Goal: Task Accomplishment & Management: Use online tool/utility

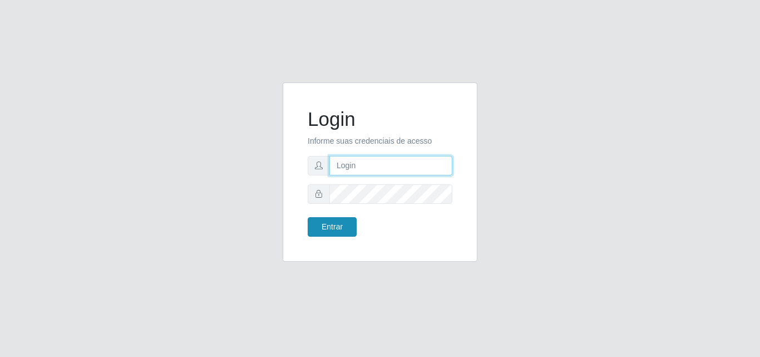
type input "[EMAIL_ADDRESS][DOMAIN_NAME]"
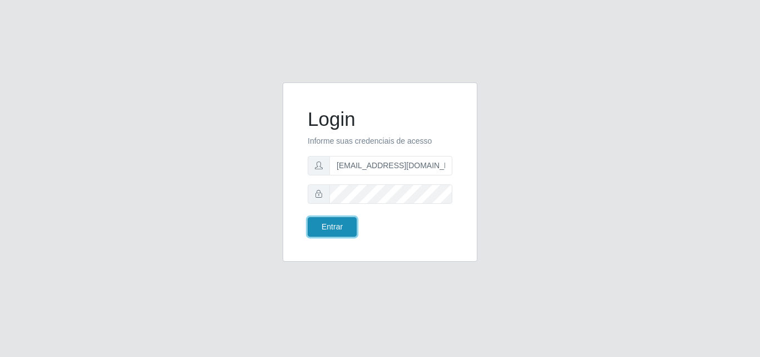
click at [328, 230] on button "Entrar" at bounding box center [332, 226] width 49 height 19
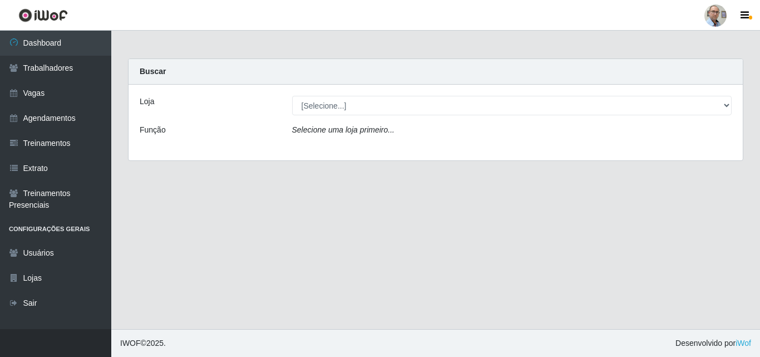
click at [452, 115] on div "Loja [Selecione...] Mar Vermelho - Loja 04 Função Selecione uma loja primeiro..." at bounding box center [436, 123] width 614 height 76
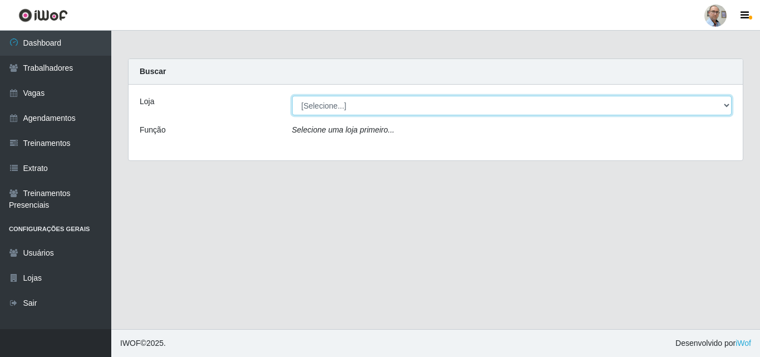
click at [455, 109] on select "[Selecione...] Mar Vermelho - Loja 04" at bounding box center [512, 105] width 440 height 19
select select "251"
click at [292, 96] on select "[Selecione...] Mar Vermelho - Loja 04" at bounding box center [512, 105] width 440 height 19
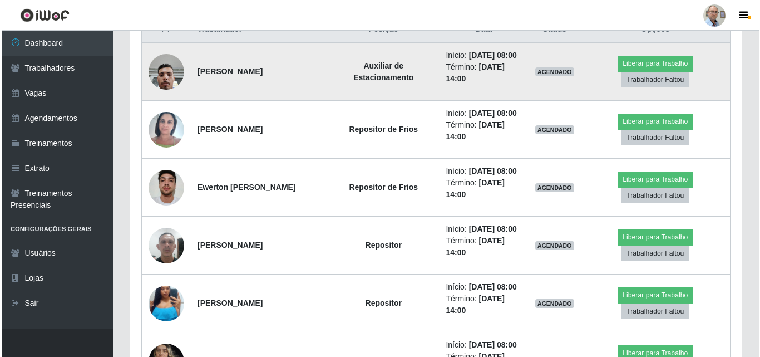
scroll to position [390, 0]
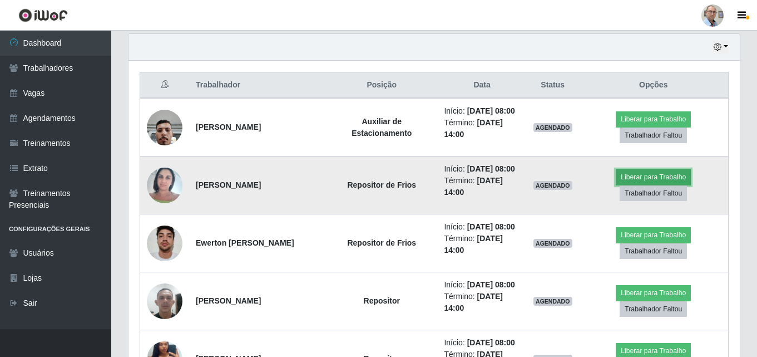
click at [659, 185] on button "Liberar para Trabalho" at bounding box center [653, 177] width 75 height 16
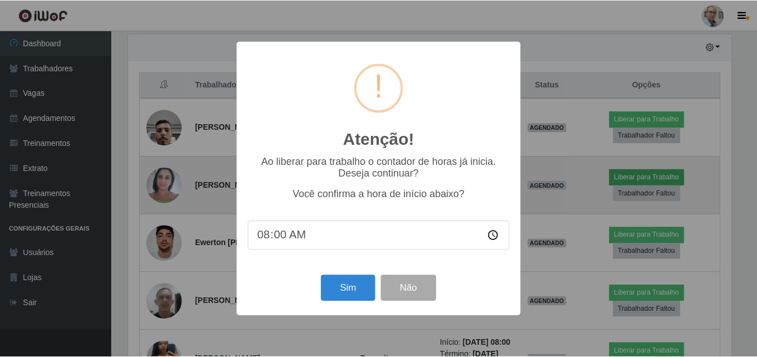
scroll to position [231, 606]
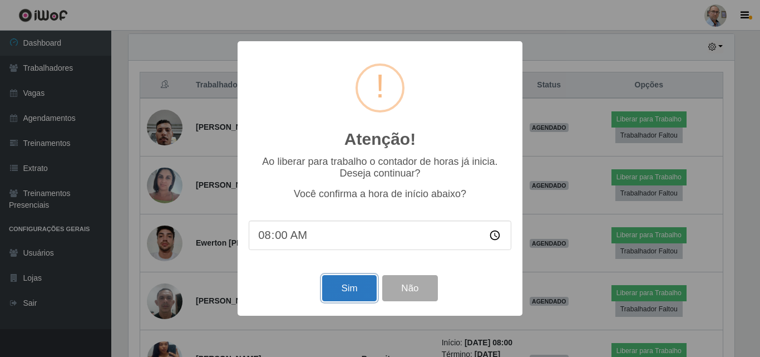
click at [347, 290] on button "Sim" at bounding box center [349, 288] width 54 height 26
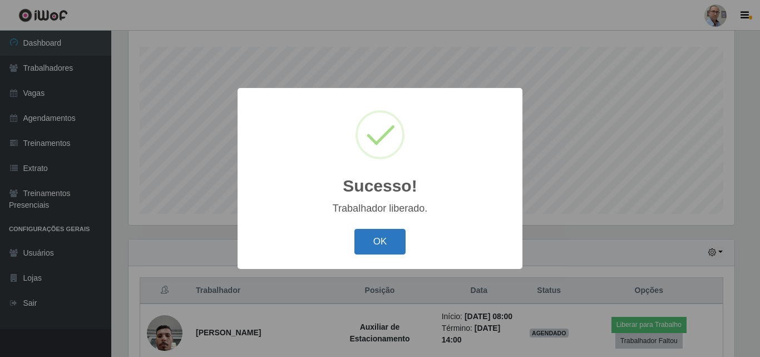
click at [392, 233] on button "OK" at bounding box center [380, 242] width 52 height 26
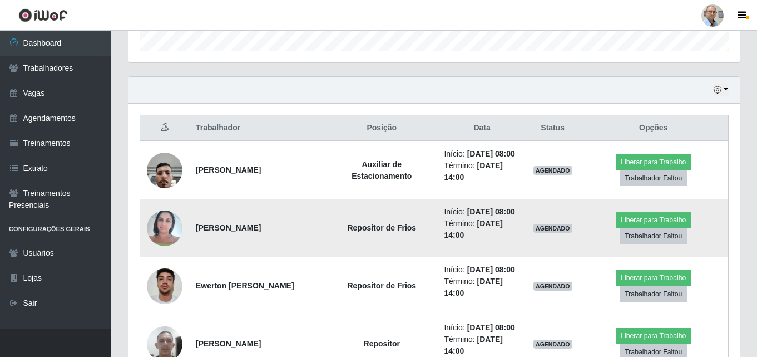
scroll to position [351, 0]
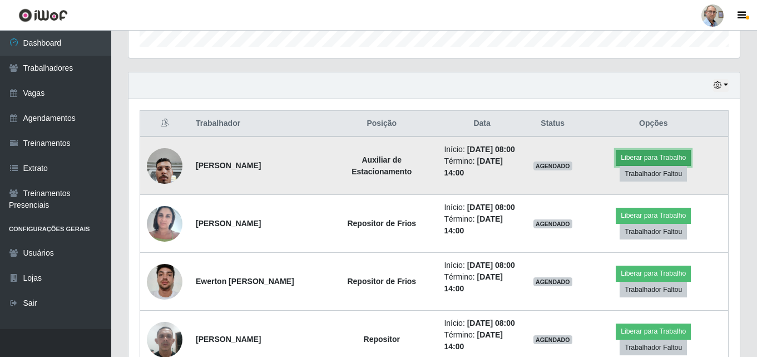
click at [671, 160] on button "Liberar para Trabalho" at bounding box center [653, 158] width 75 height 16
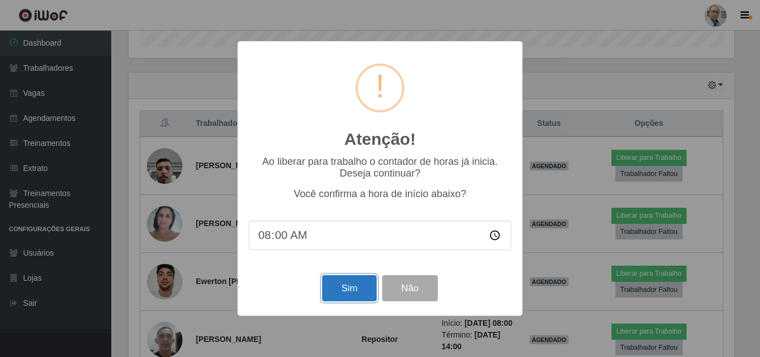
click at [338, 299] on button "Sim" at bounding box center [349, 288] width 54 height 26
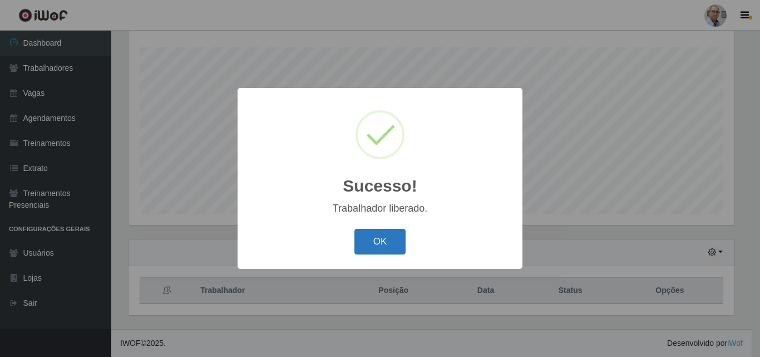
click at [401, 244] on button "OK" at bounding box center [380, 242] width 52 height 26
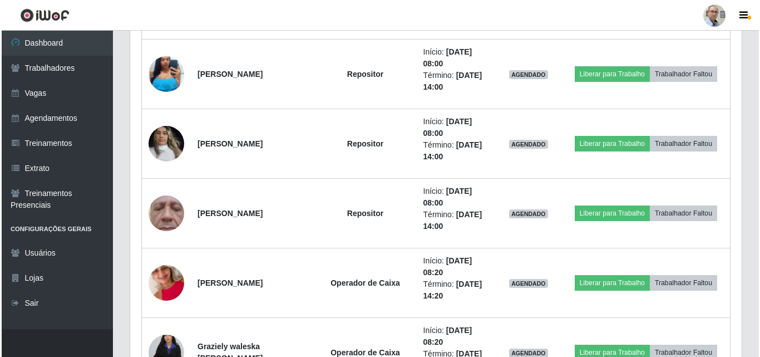
scroll to position [741, 0]
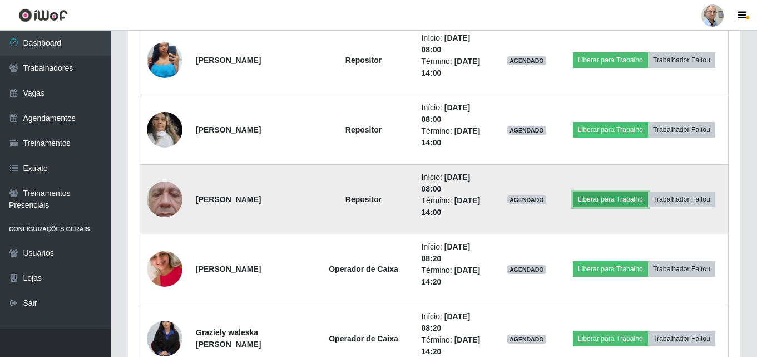
click at [610, 200] on button "Liberar para Trabalho" at bounding box center [610, 199] width 75 height 16
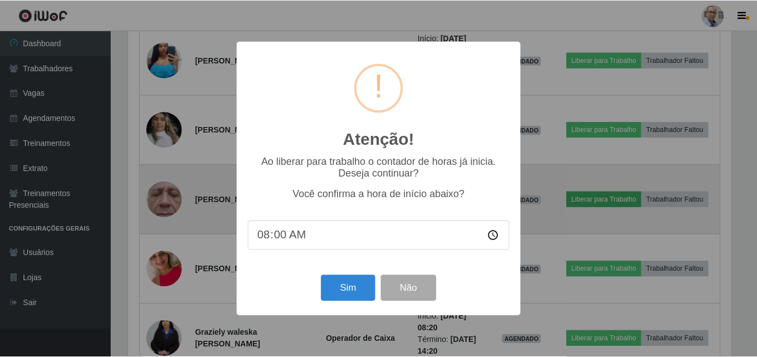
scroll to position [231, 606]
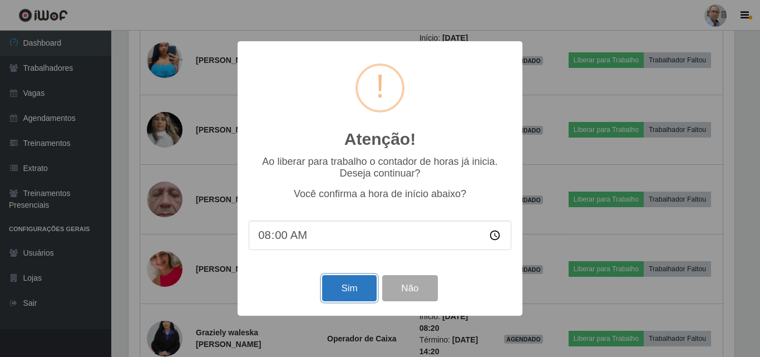
click at [346, 289] on button "Sim" at bounding box center [349, 288] width 54 height 26
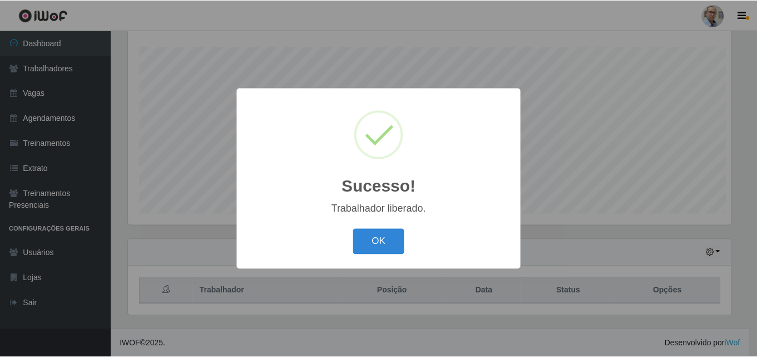
scroll to position [0, 0]
click at [371, 237] on button "OK" at bounding box center [380, 242] width 52 height 26
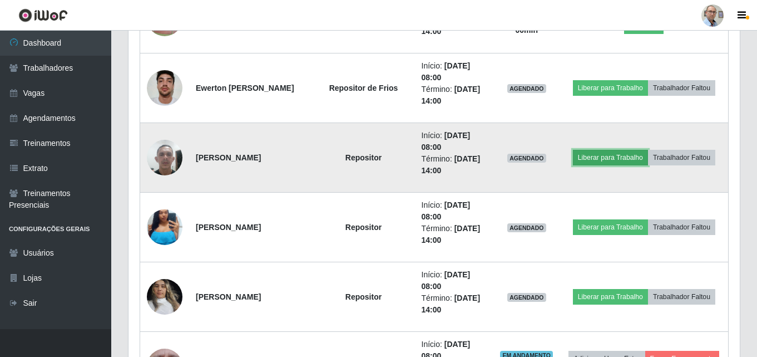
click at [625, 153] on button "Liberar para Trabalho" at bounding box center [610, 158] width 75 height 16
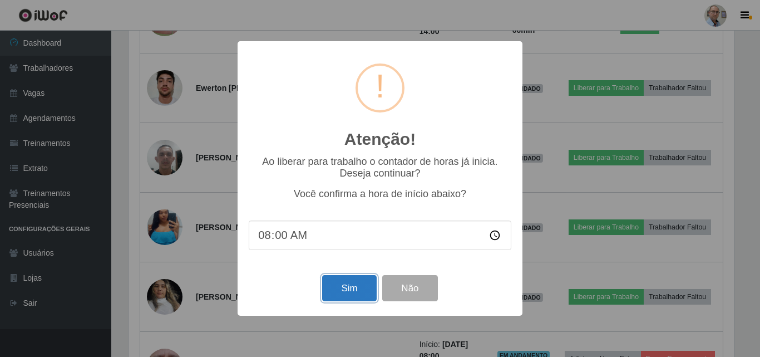
click at [340, 292] on button "Sim" at bounding box center [349, 288] width 54 height 26
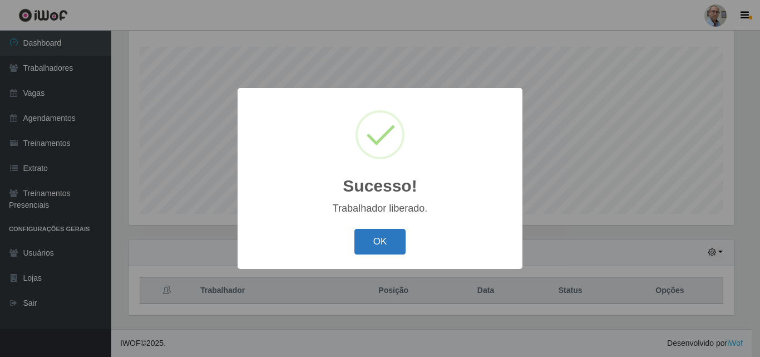
click at [382, 242] on button "OK" at bounding box center [380, 242] width 52 height 26
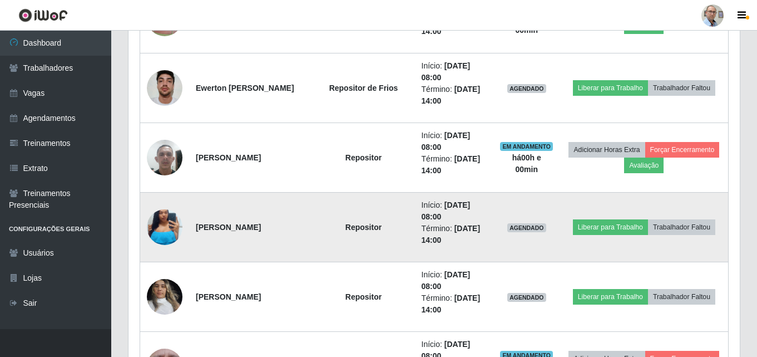
click at [164, 231] on img at bounding box center [165, 227] width 36 height 79
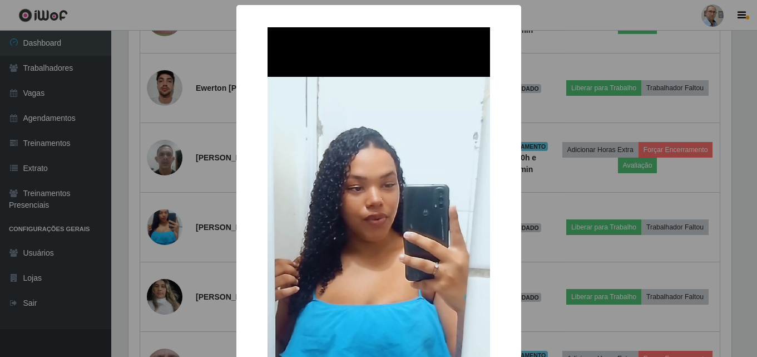
scroll to position [231, 606]
click at [229, 219] on div "× OK Cancel" at bounding box center [380, 178] width 760 height 357
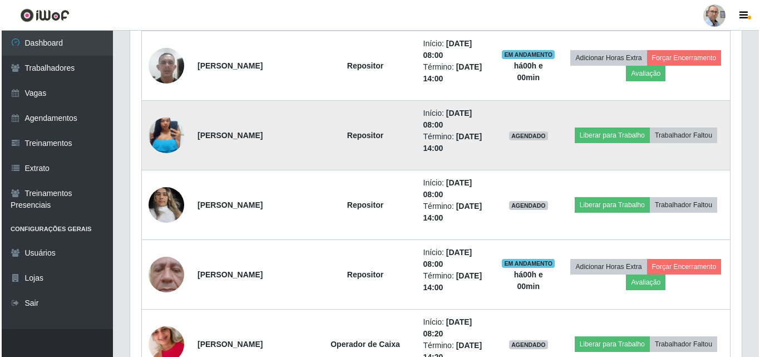
scroll to position [685, 0]
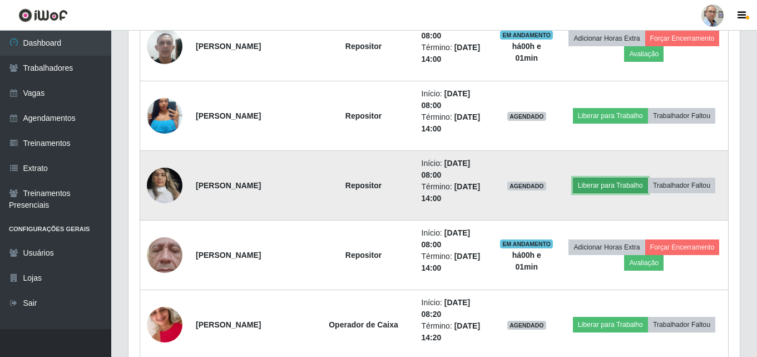
click at [616, 184] on button "Liberar para Trabalho" at bounding box center [610, 186] width 75 height 16
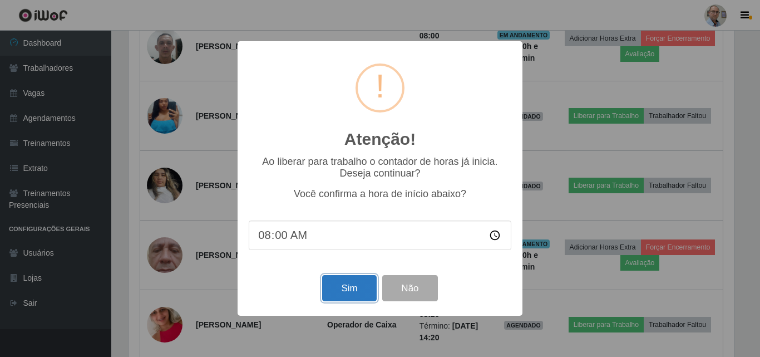
click at [349, 285] on button "Sim" at bounding box center [349, 288] width 54 height 26
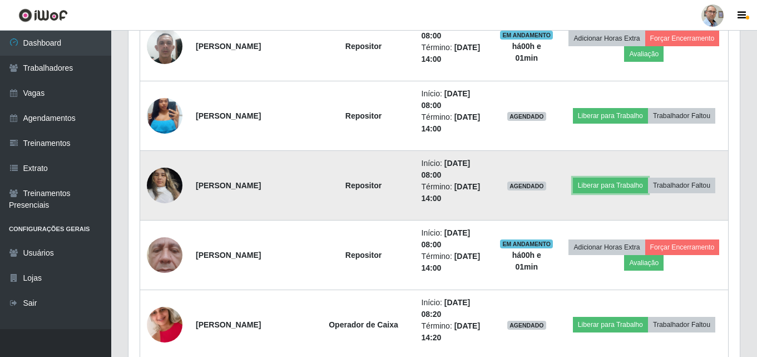
scroll to position [556228, 555848]
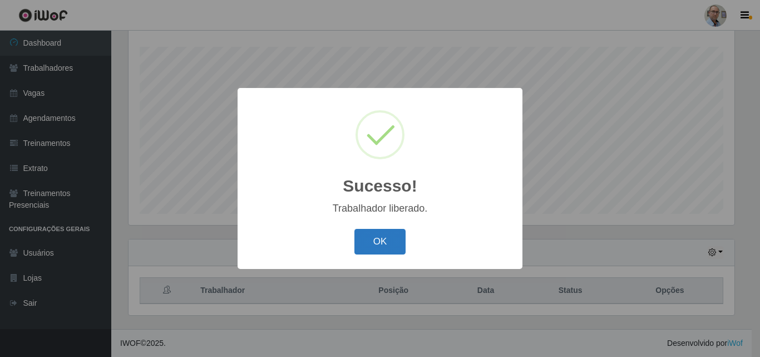
click at [403, 242] on button "OK" at bounding box center [380, 242] width 52 height 26
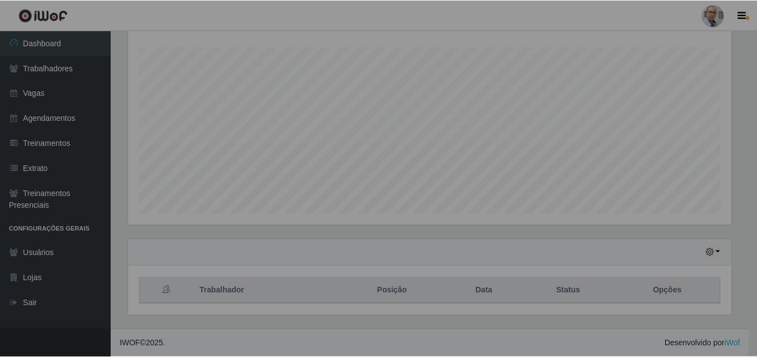
scroll to position [219, 0]
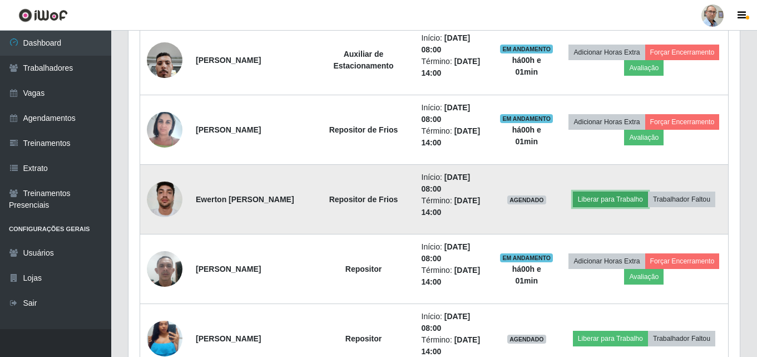
click at [606, 199] on button "Liberar para Trabalho" at bounding box center [610, 199] width 75 height 16
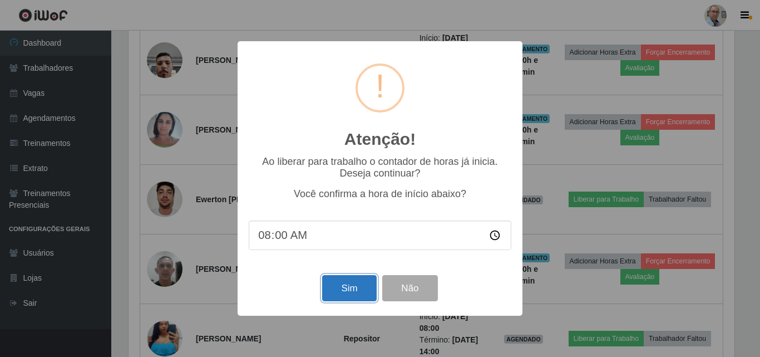
click at [344, 291] on button "Sim" at bounding box center [349, 288] width 54 height 26
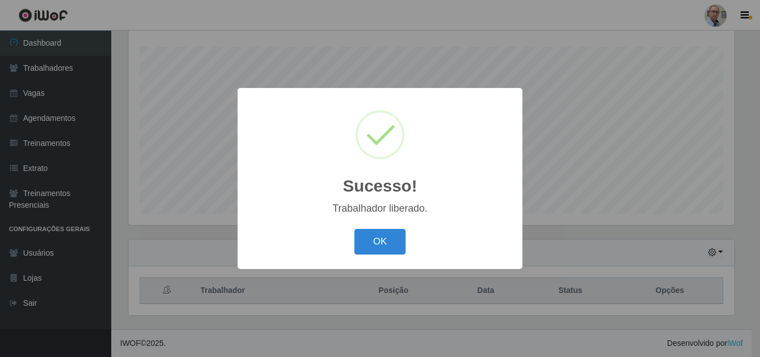
click at [411, 242] on div "OK Cancel" at bounding box center [380, 241] width 263 height 32
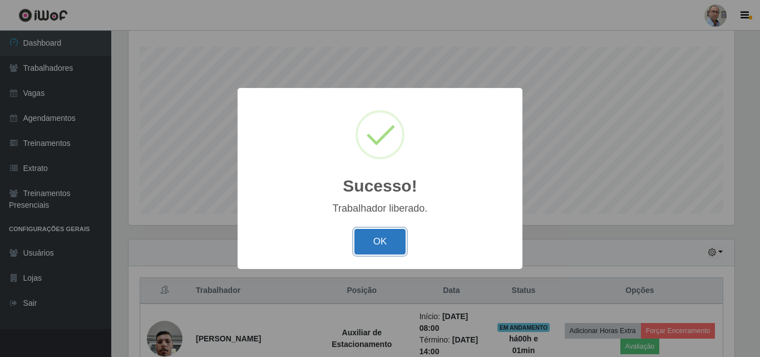
click at [376, 245] on button "OK" at bounding box center [380, 242] width 52 height 26
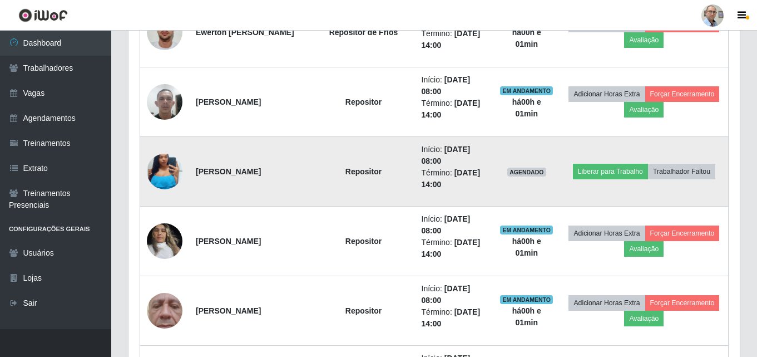
click at [170, 165] on img at bounding box center [165, 171] width 36 height 79
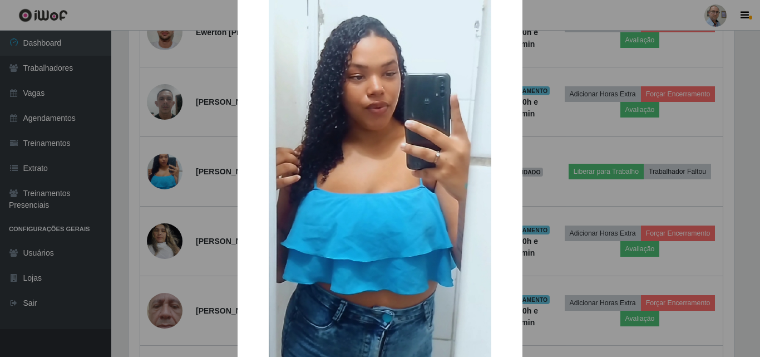
click at [591, 209] on div "× OK Cancel" at bounding box center [380, 178] width 760 height 357
